Goal: Task Accomplishment & Management: Manage account settings

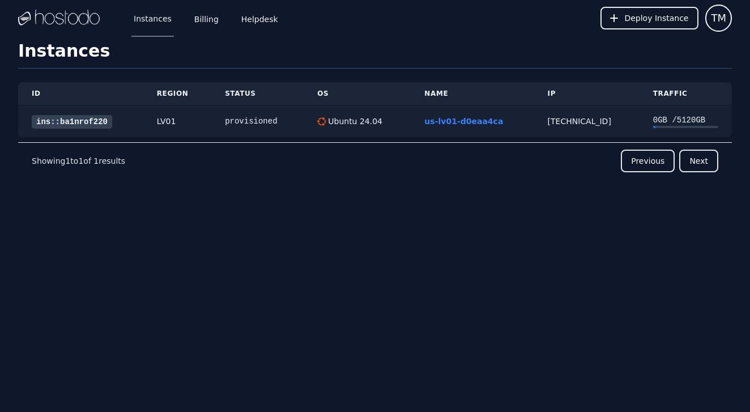
click at [103, 123] on link "ins::ba1nrof220" at bounding box center [72, 122] width 80 height 14
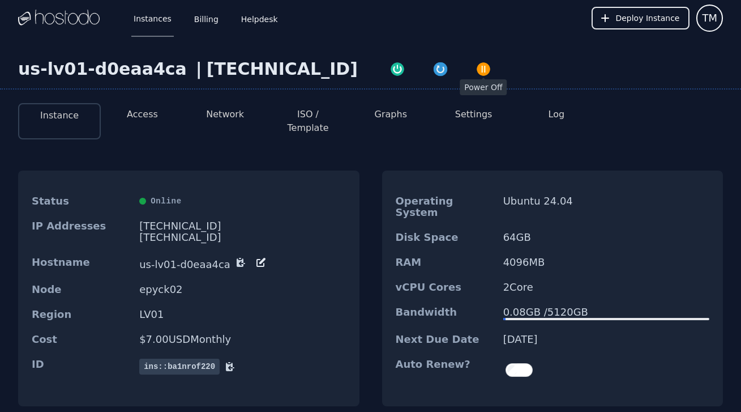
click at [476, 71] on img "button" at bounding box center [484, 69] width 16 height 16
click at [433, 67] on img "button" at bounding box center [441, 70] width 16 height 16
click at [390, 75] on img "button" at bounding box center [398, 70] width 16 height 16
click at [370, 108] on li "Graphs" at bounding box center [390, 121] width 83 height 36
click at [144, 114] on button "Access" at bounding box center [142, 115] width 31 height 14
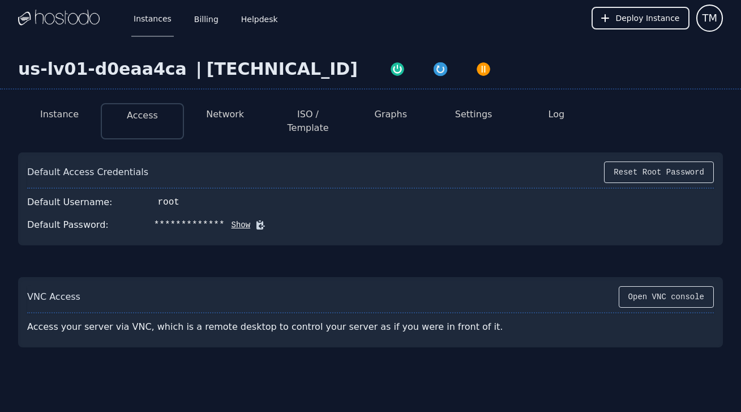
click at [65, 123] on li "Instance" at bounding box center [59, 121] width 83 height 36
click at [73, 113] on button "Instance" at bounding box center [59, 115] width 39 height 14
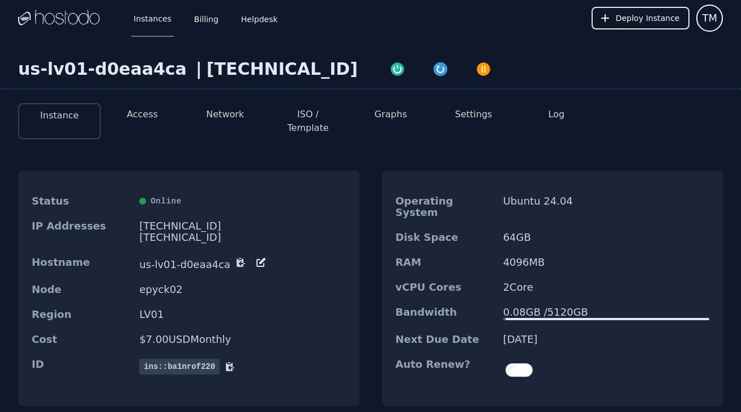
click at [143, 120] on button "Access" at bounding box center [142, 115] width 31 height 14
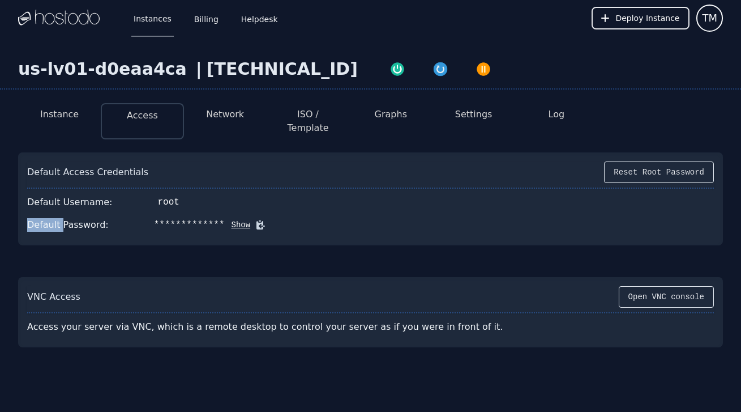
drag, startPoint x: 73, startPoint y: 209, endPoint x: 94, endPoint y: 203, distance: 21.7
click at [91, 214] on div "**********" at bounding box center [370, 225] width 687 height 23
click at [122, 191] on div "Default Username: root" at bounding box center [370, 202] width 687 height 23
drag, startPoint x: 59, startPoint y: 192, endPoint x: 121, endPoint y: 176, distance: 63.9
click at [121, 176] on div "**********" at bounding box center [370, 198] width 705 height 93
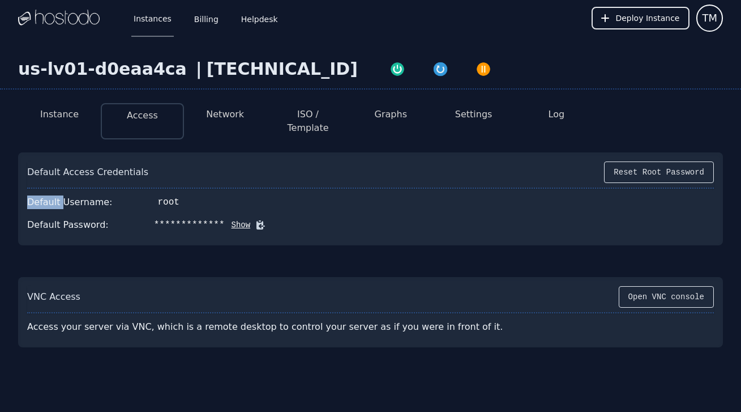
click at [121, 176] on div "Default Access Credentials Reset Root Password" at bounding box center [370, 174] width 687 height 27
drag, startPoint x: 90, startPoint y: 193, endPoint x: 118, endPoint y: 186, distance: 28.7
click at [118, 191] on div "Default Username: root" at bounding box center [370, 202] width 687 height 23
click at [232, 219] on button "Show" at bounding box center [238, 224] width 26 height 11
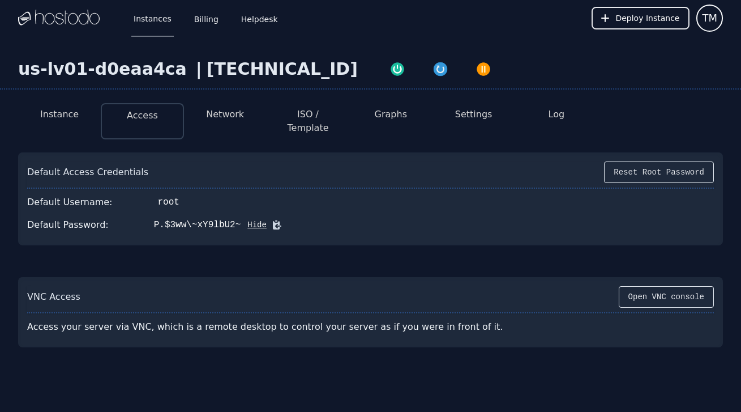
click at [230, 122] on li "Network" at bounding box center [225, 121] width 83 height 36
click at [231, 120] on button "Network" at bounding box center [225, 115] width 38 height 14
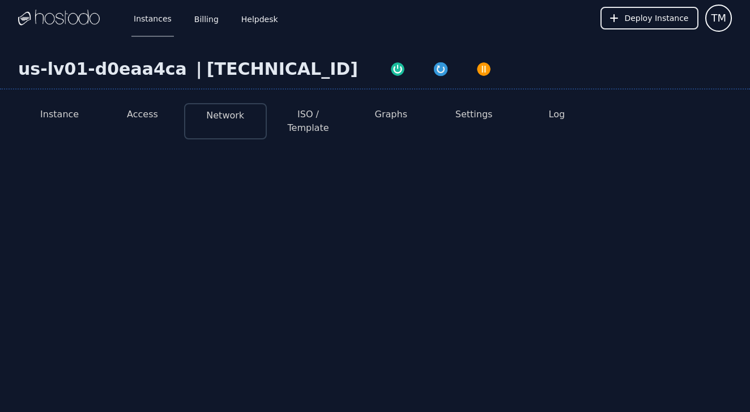
click at [305, 114] on button "ISO / Template" at bounding box center [308, 121] width 65 height 27
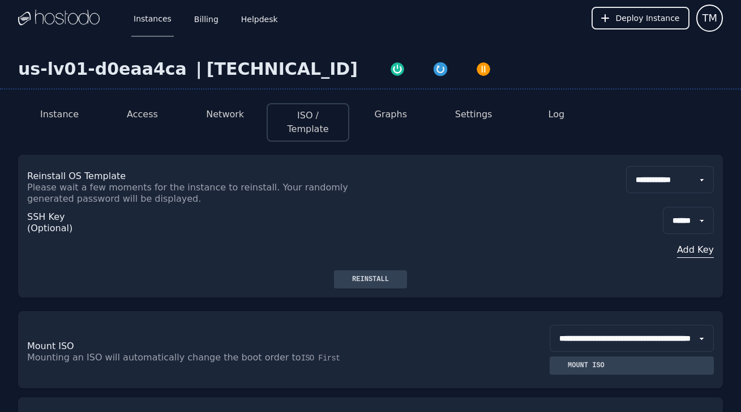
click at [386, 115] on button "Graphs" at bounding box center [391, 115] width 32 height 14
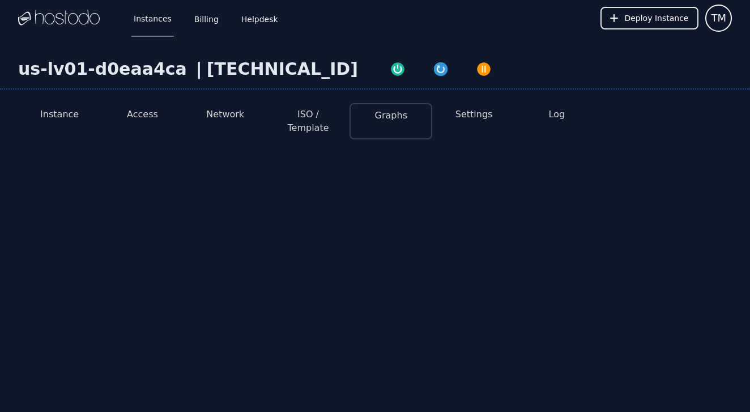
select select "***"
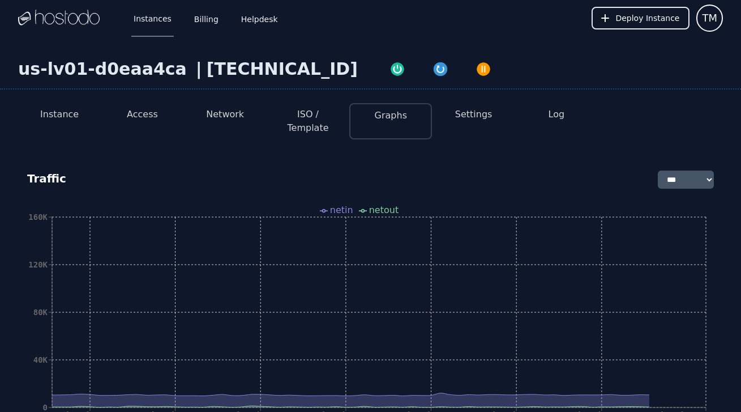
click at [474, 121] on li "Settings" at bounding box center [473, 121] width 83 height 36
click at [553, 107] on li "Log" at bounding box center [556, 121] width 83 height 36
click at [556, 112] on button "Log" at bounding box center [557, 115] width 16 height 14
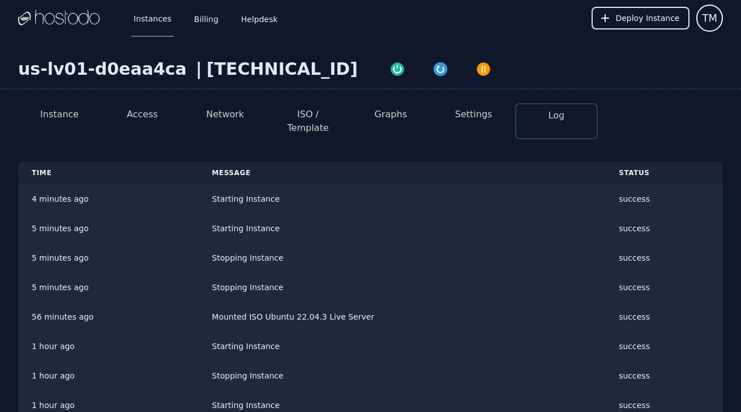
click at [389, 116] on button "Graphs" at bounding box center [391, 115] width 32 height 14
select select "***"
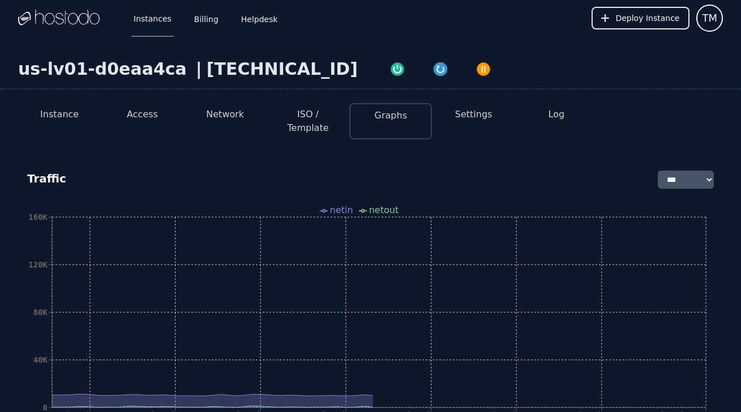
click at [552, 114] on button "Log" at bounding box center [557, 115] width 16 height 14
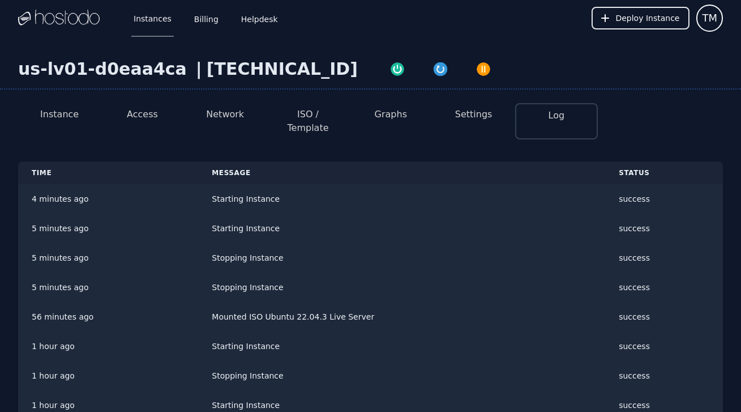
click at [406, 113] on button "Graphs" at bounding box center [391, 115] width 32 height 14
select select "***"
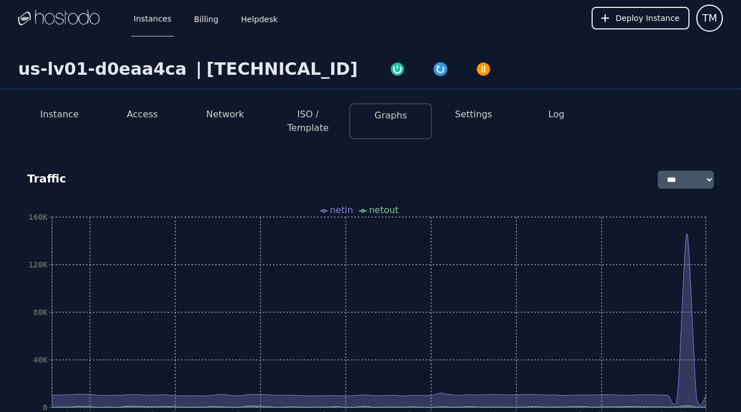
click at [557, 114] on button "Log" at bounding box center [557, 115] width 16 height 14
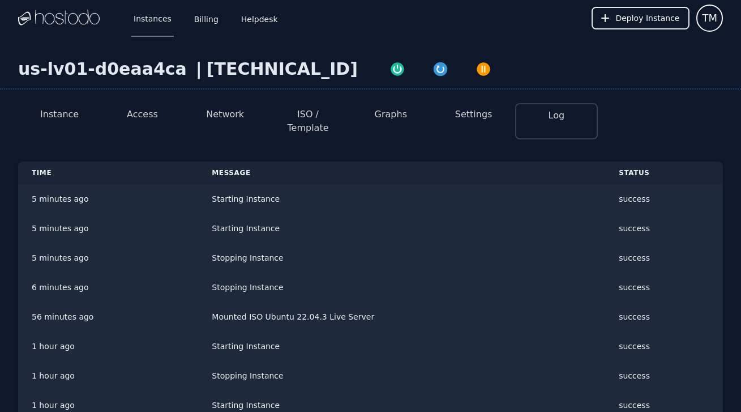
click at [468, 106] on li "Settings" at bounding box center [473, 121] width 83 height 36
click at [468, 109] on button "Settings" at bounding box center [473, 115] width 37 height 14
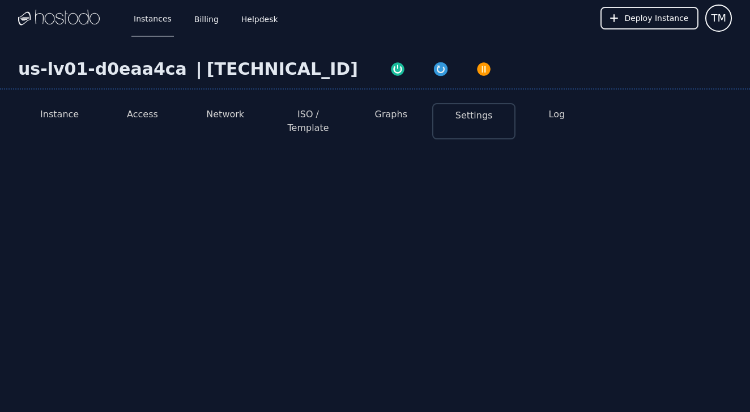
select select "***"
